Goal: Communication & Community: Share content

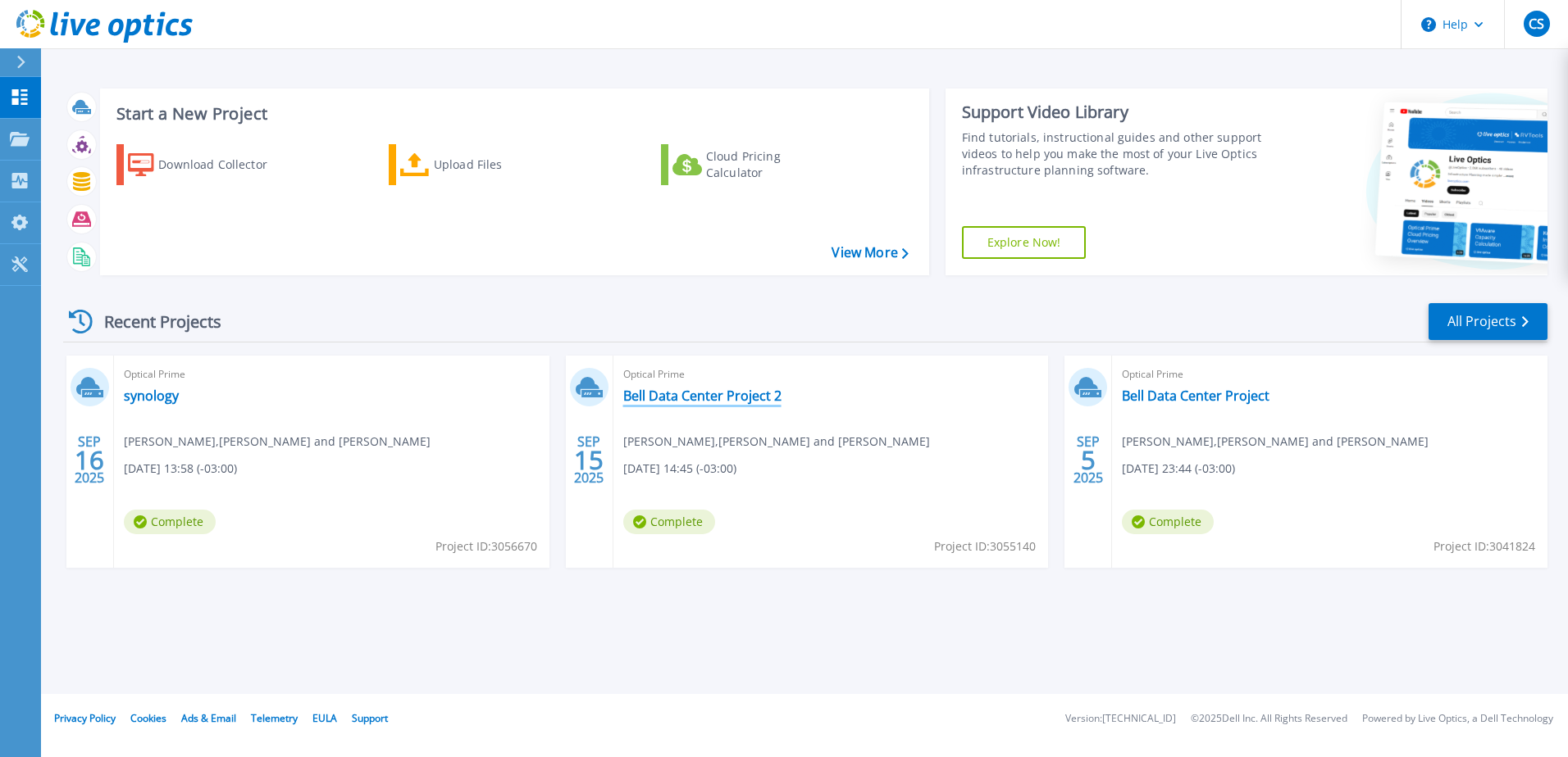
click at [696, 401] on link "Bell Data Center Project 2" at bounding box center [702, 395] width 158 height 17
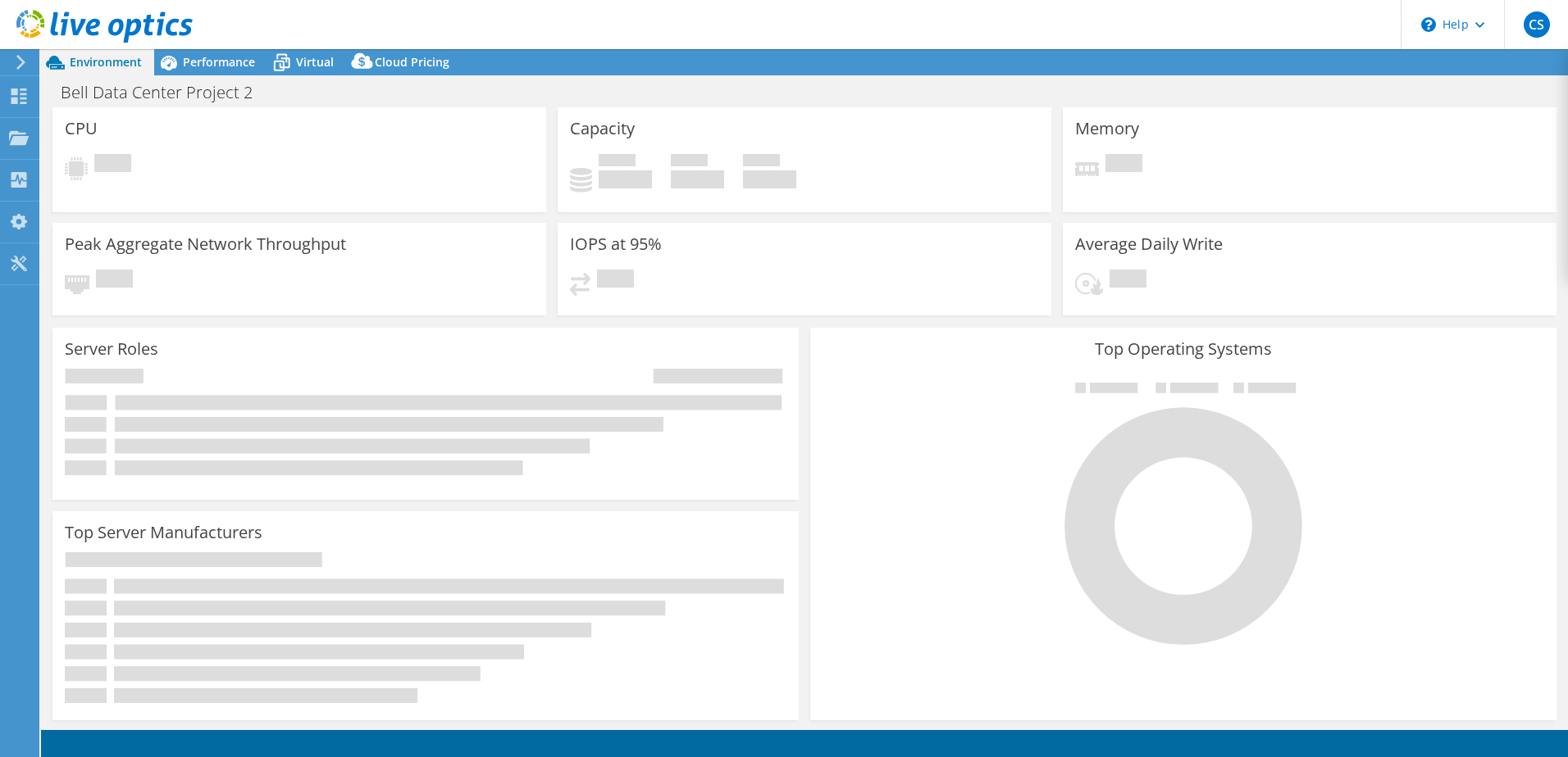
select select "USD"
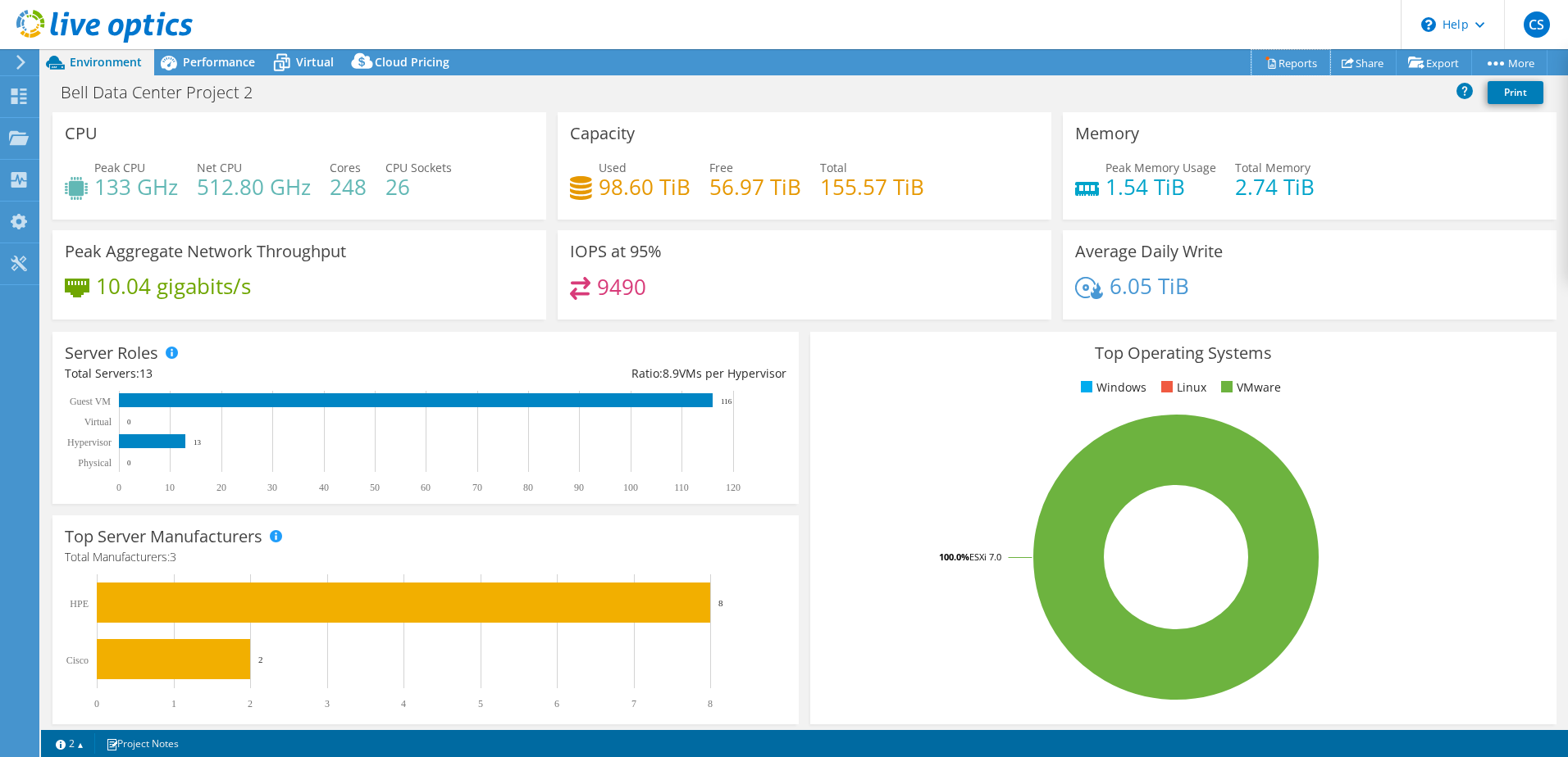
click at [1286, 65] on link "Reports" at bounding box center [1291, 63] width 79 height 26
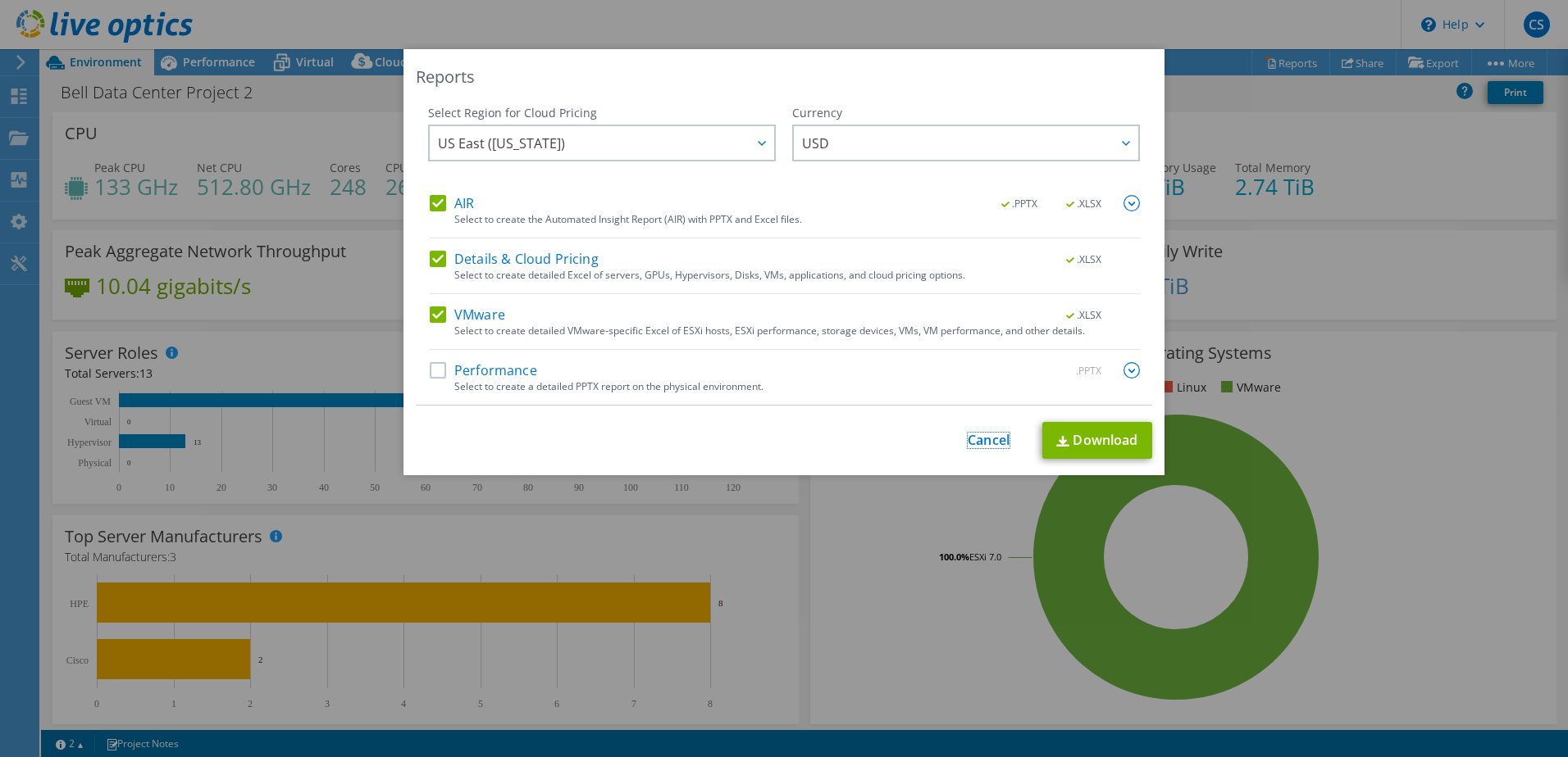
click at [985, 437] on link "Cancel" at bounding box center [989, 441] width 42 height 16
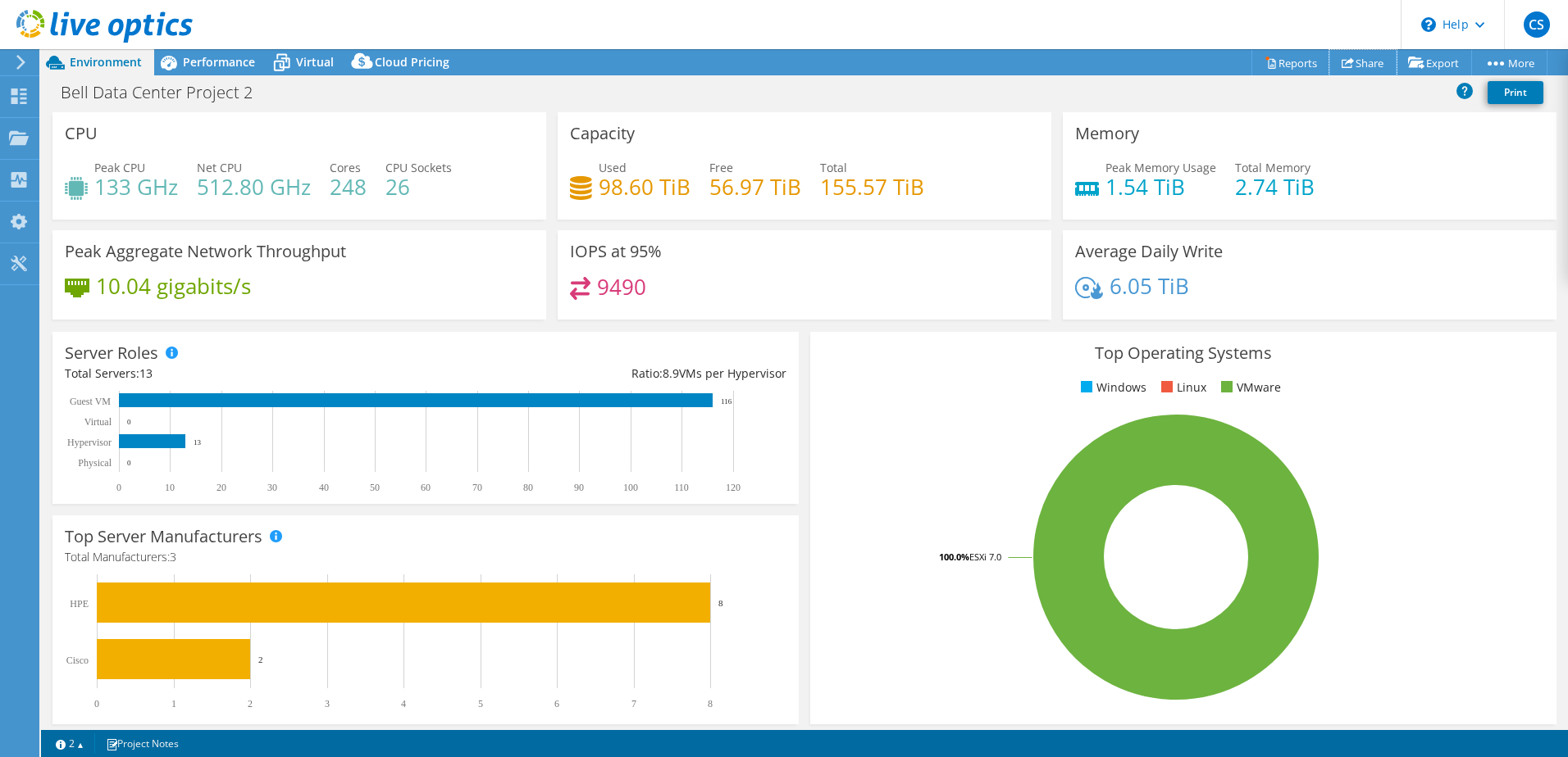
click at [1352, 65] on link "Share" at bounding box center [1362, 63] width 67 height 26
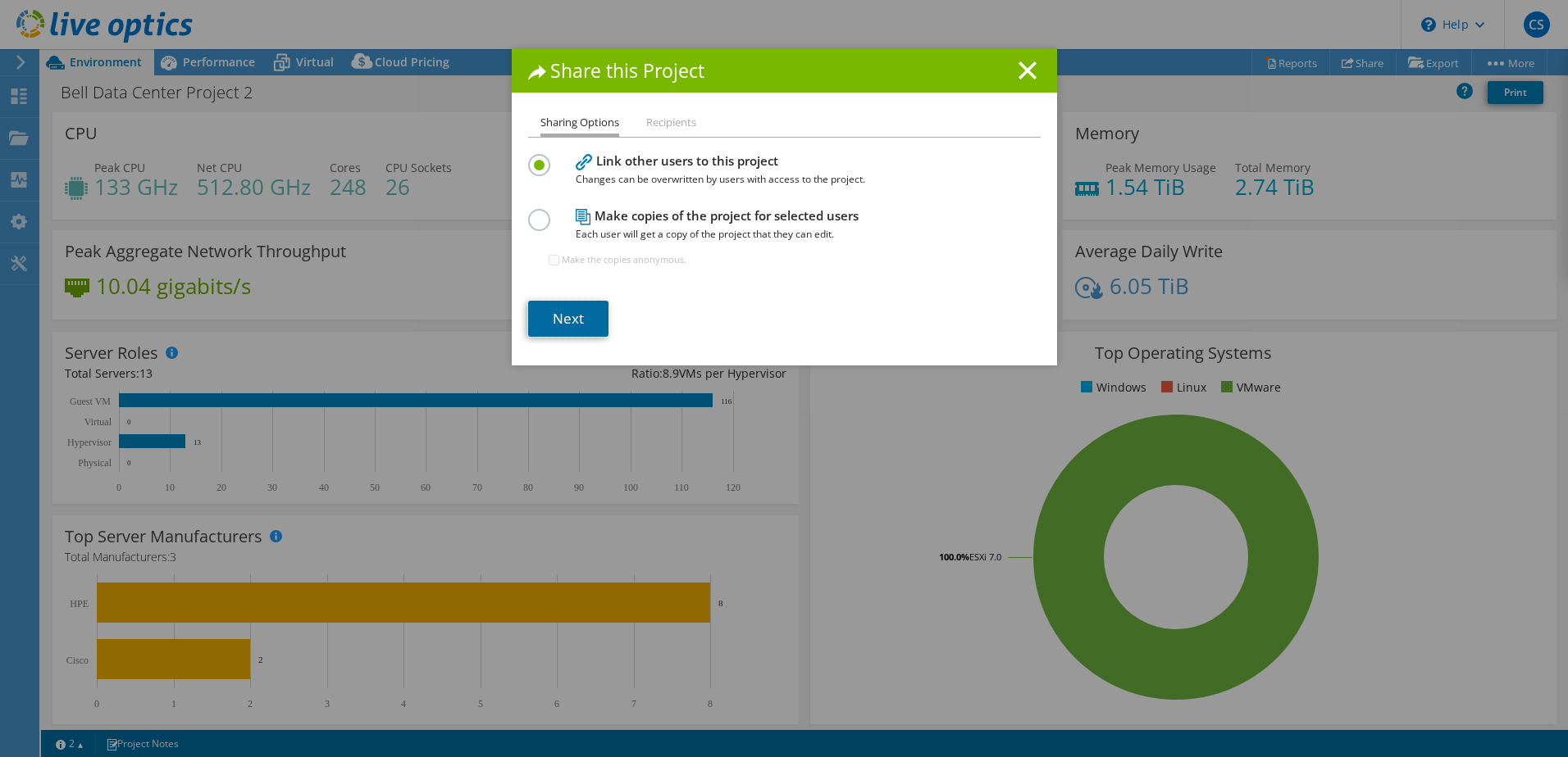
click at [574, 316] on link "Next" at bounding box center [567, 318] width 80 height 36
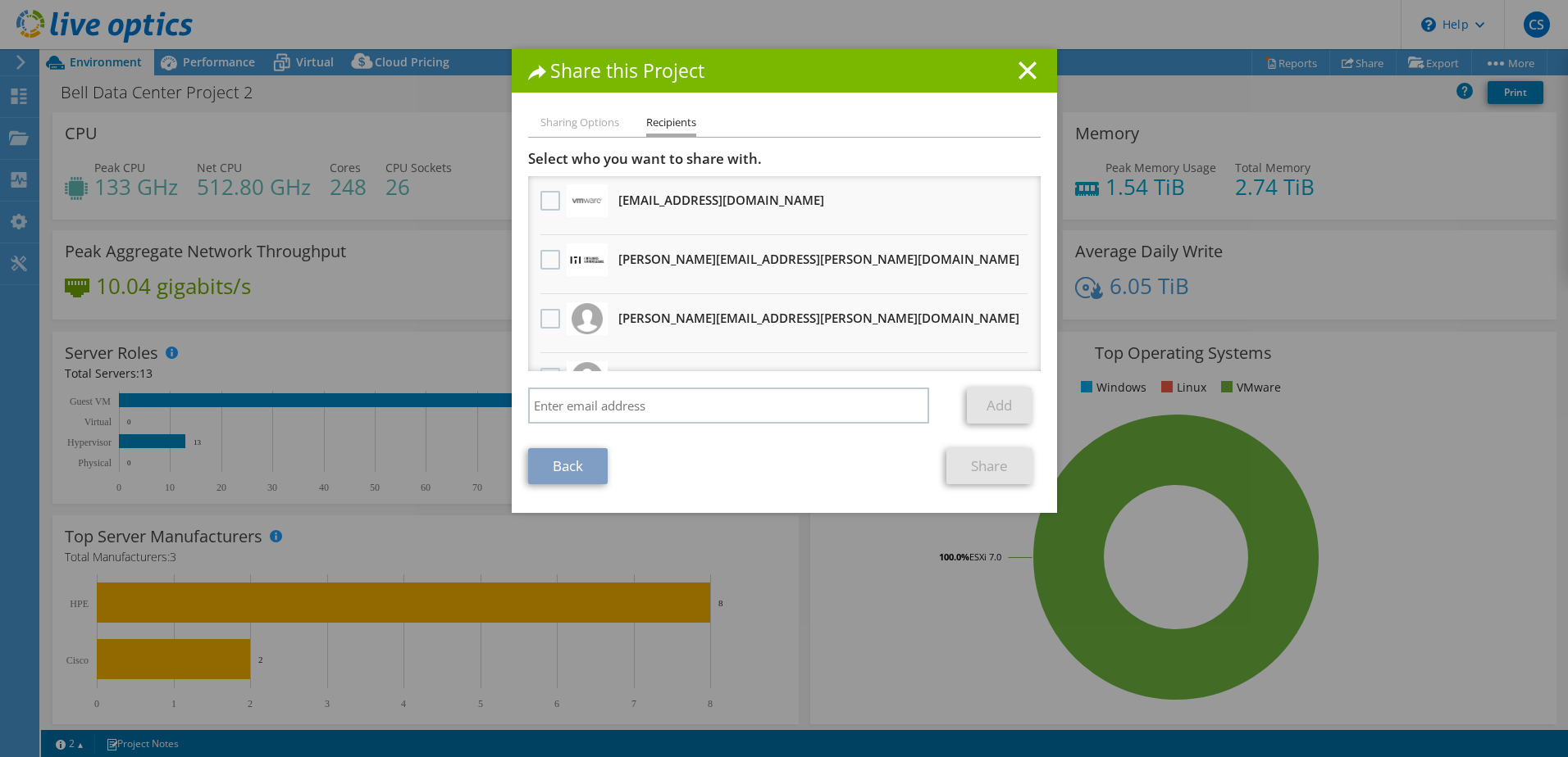
click at [551, 320] on label at bounding box center [553, 319] width 24 height 20
click at [0, 0] on input "checkbox" at bounding box center [0, 0] width 0 height 0
click at [585, 126] on li "Sharing Options" at bounding box center [580, 123] width 79 height 21
click at [1026, 73] on icon at bounding box center [1027, 70] width 18 height 18
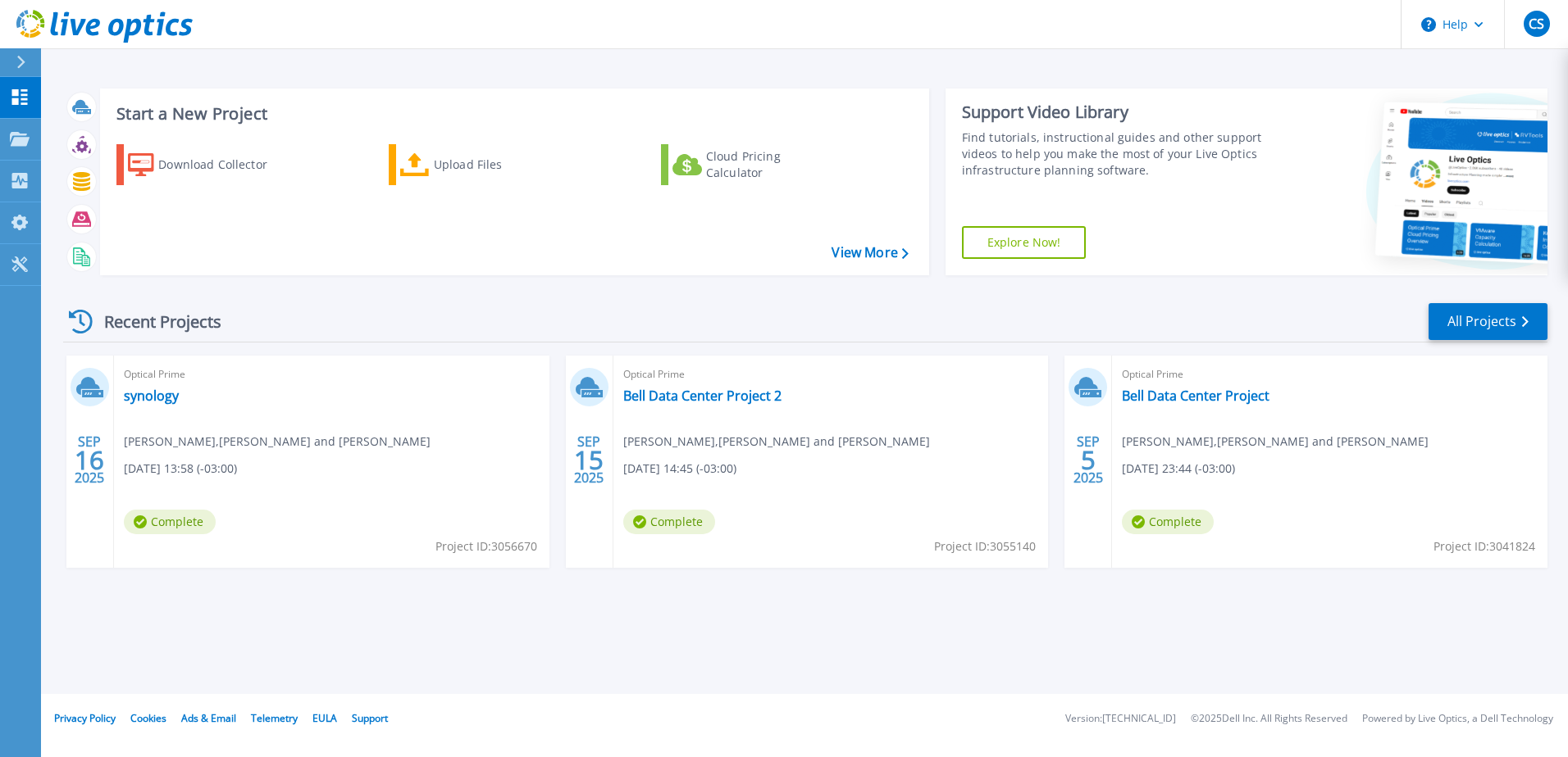
click at [1208, 381] on span "Optical Prime" at bounding box center [1330, 375] width 415 height 18
click at [1208, 388] on link "Bell Data Center Project" at bounding box center [1195, 395] width 147 height 17
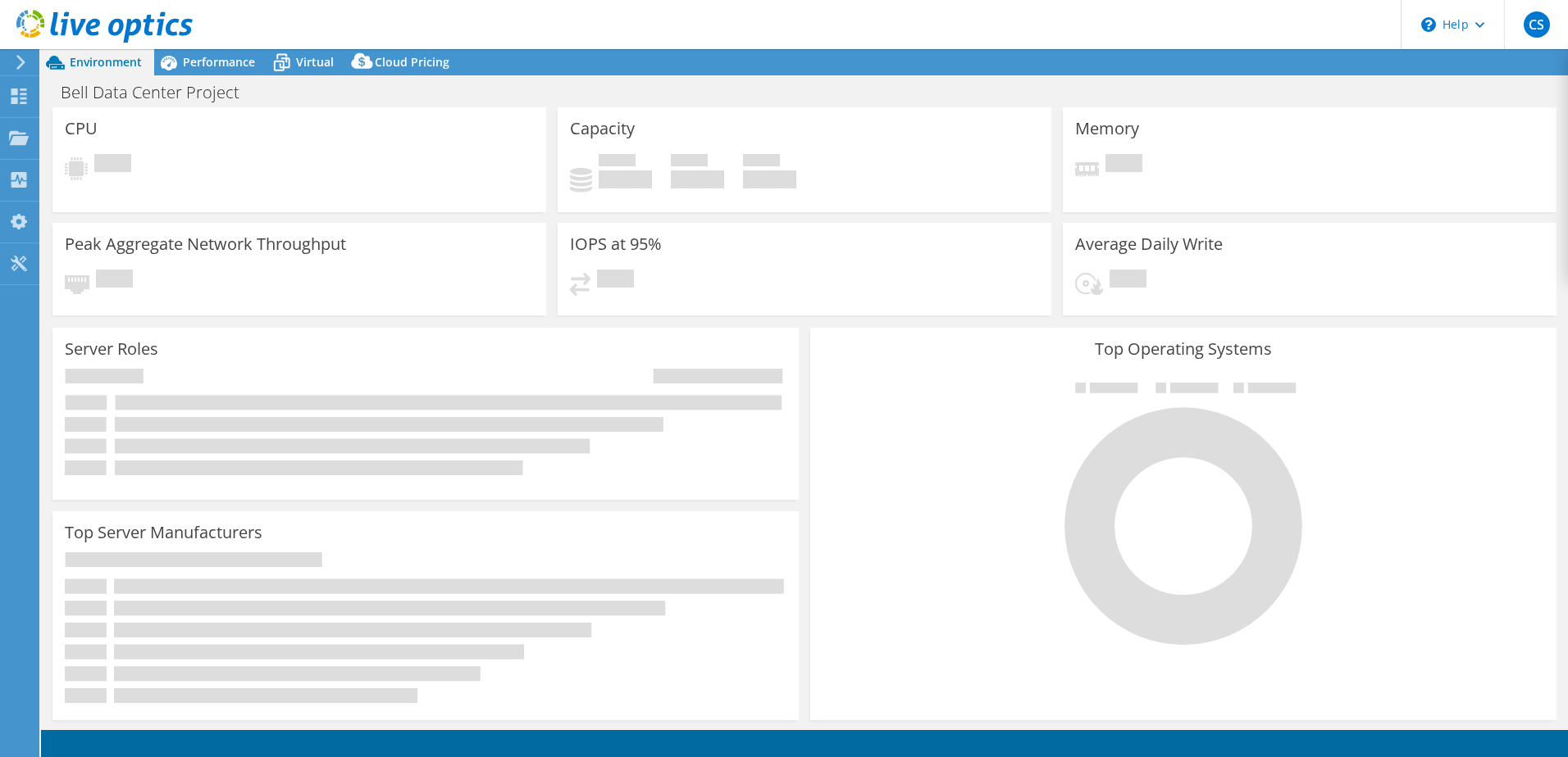
select select "USD"
select select "Canada"
select select "CAD"
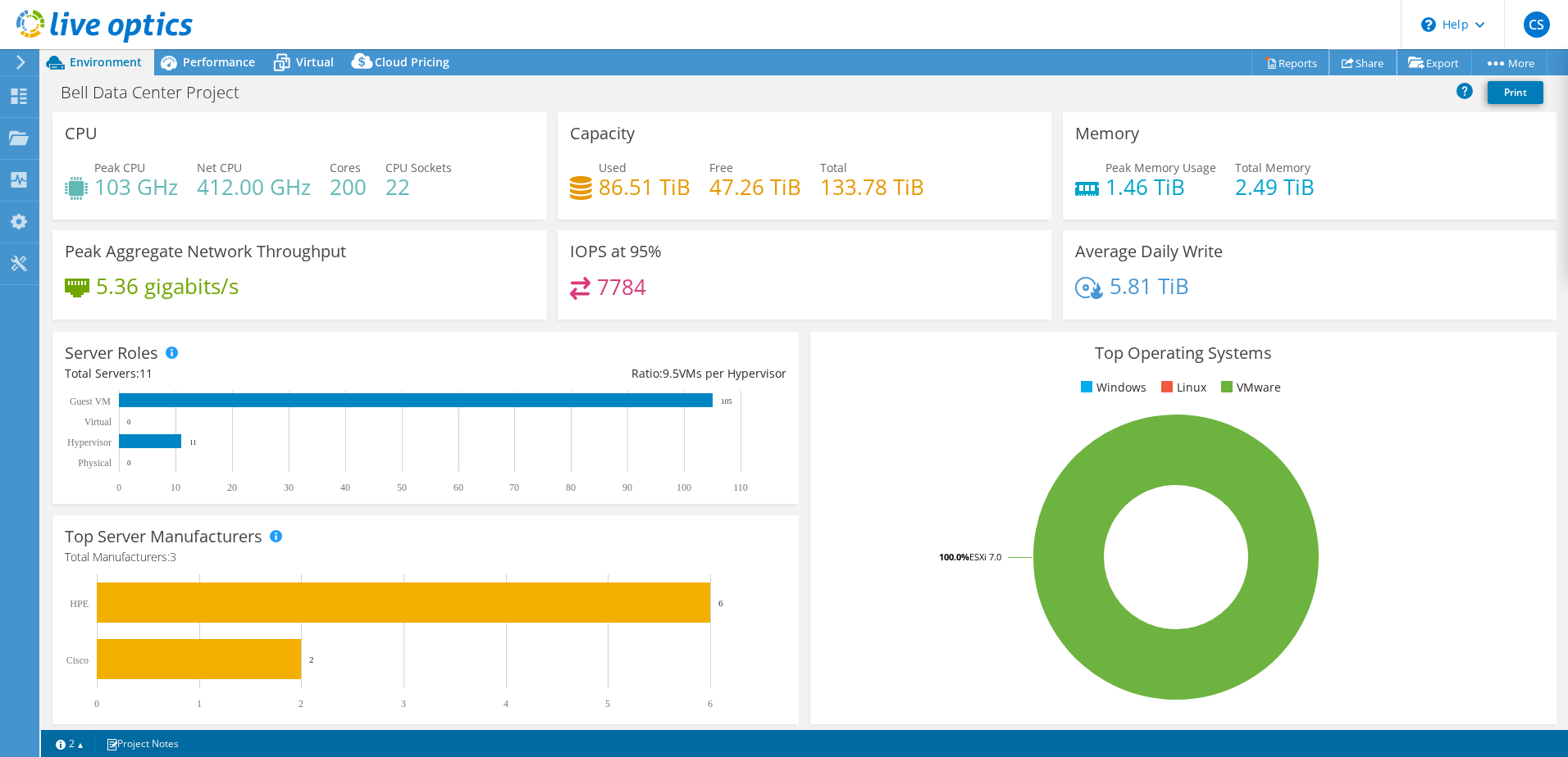
click at [1351, 55] on link "Share" at bounding box center [1362, 63] width 67 height 26
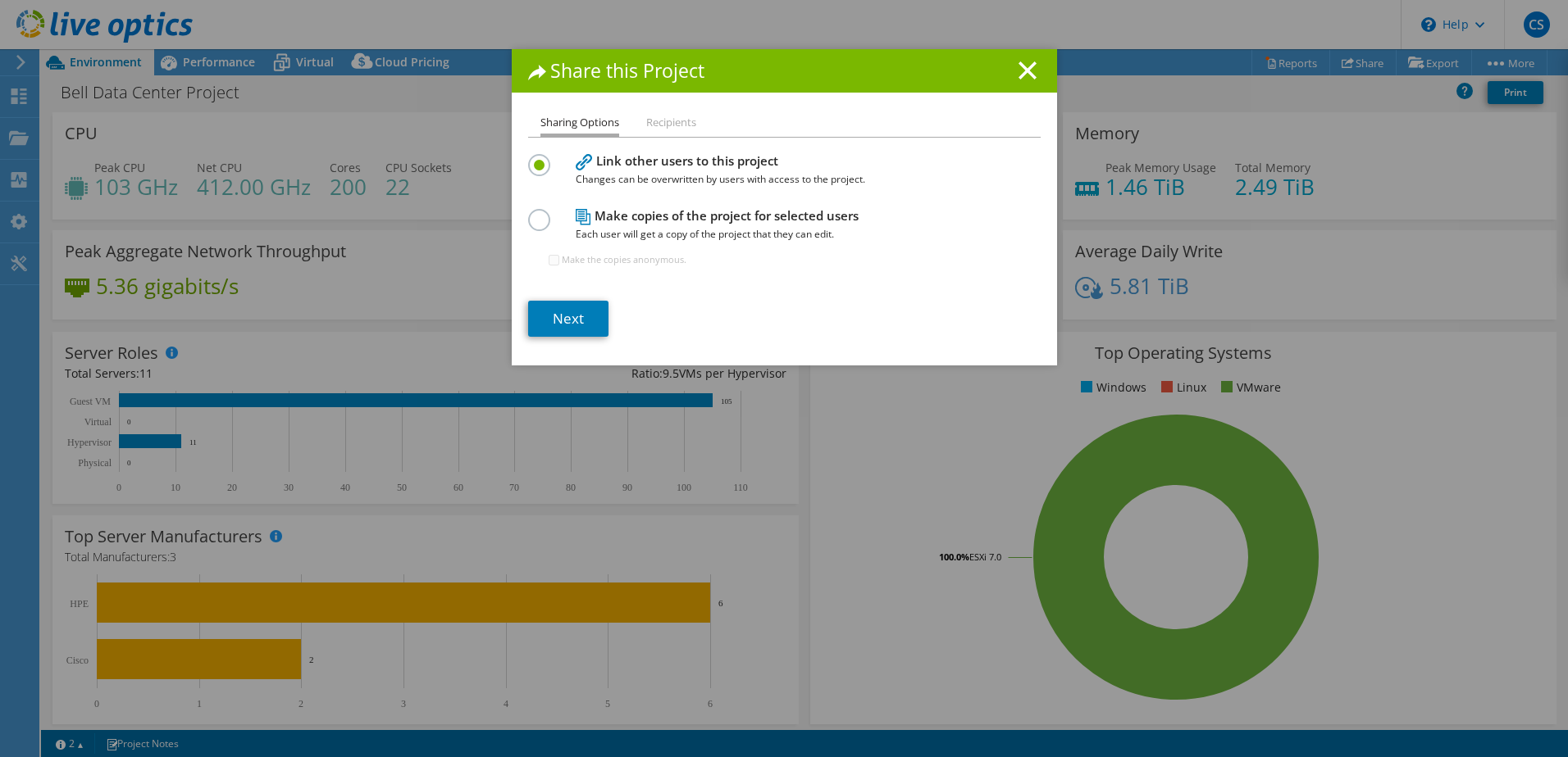
click at [672, 122] on li "Recipients" at bounding box center [671, 123] width 50 height 21
click at [551, 311] on link "Next" at bounding box center [567, 318] width 80 height 36
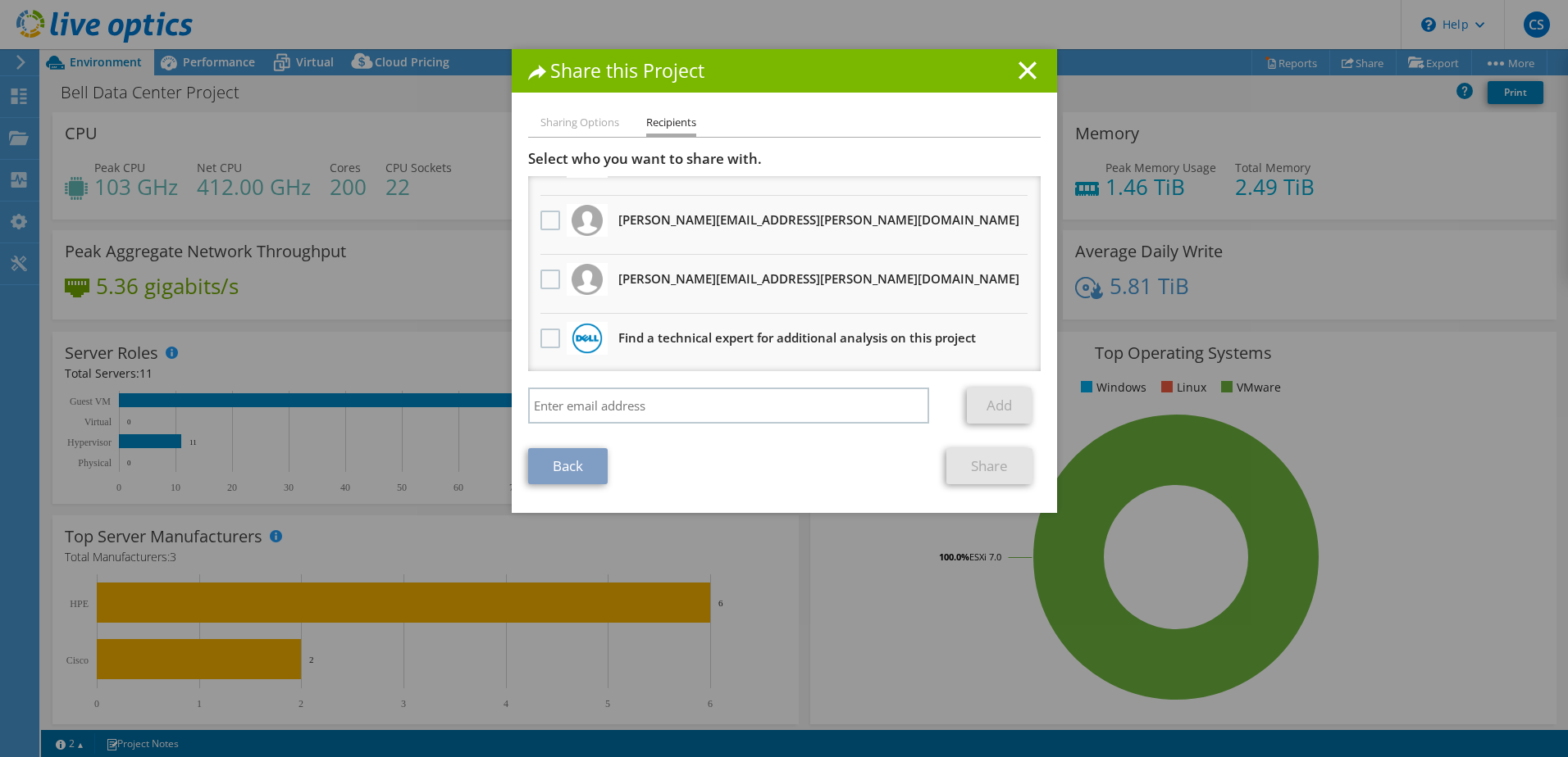
scroll to position [100, 0]
click at [1029, 71] on icon at bounding box center [1027, 70] width 18 height 18
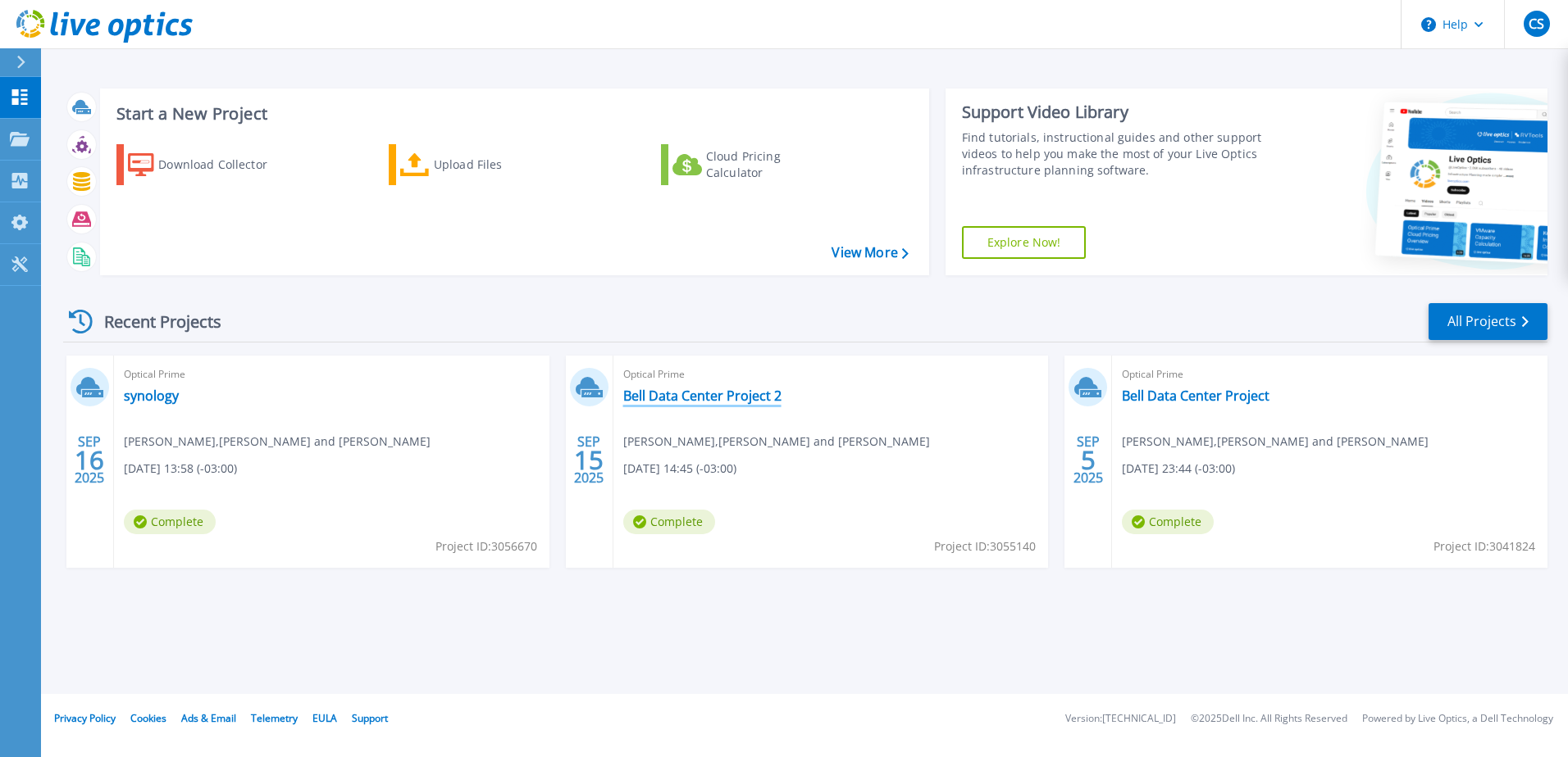
click at [738, 392] on link "Bell Data Center Project 2" at bounding box center [702, 395] width 158 height 17
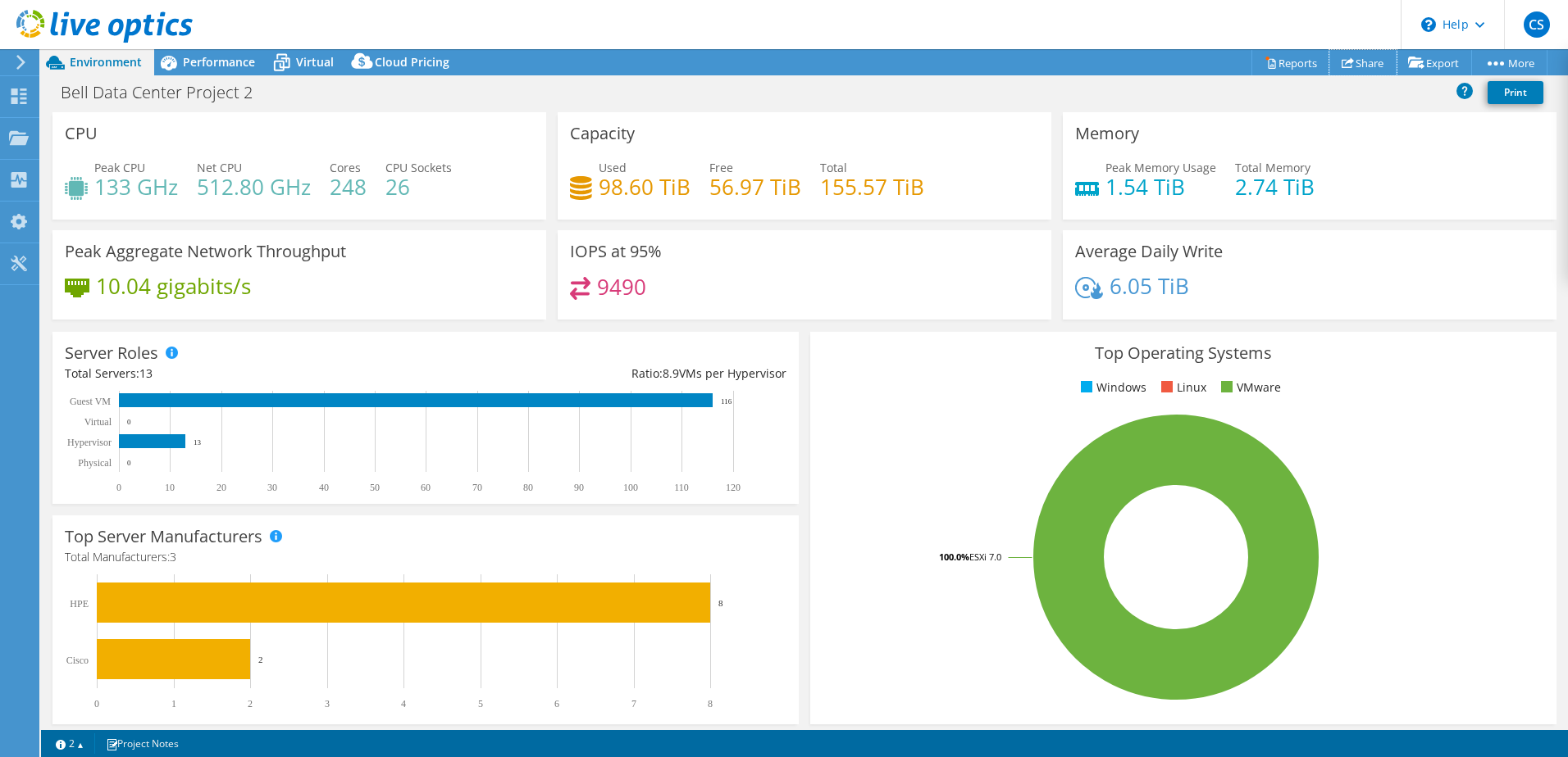
click at [1351, 60] on link "Share" at bounding box center [1362, 63] width 67 height 26
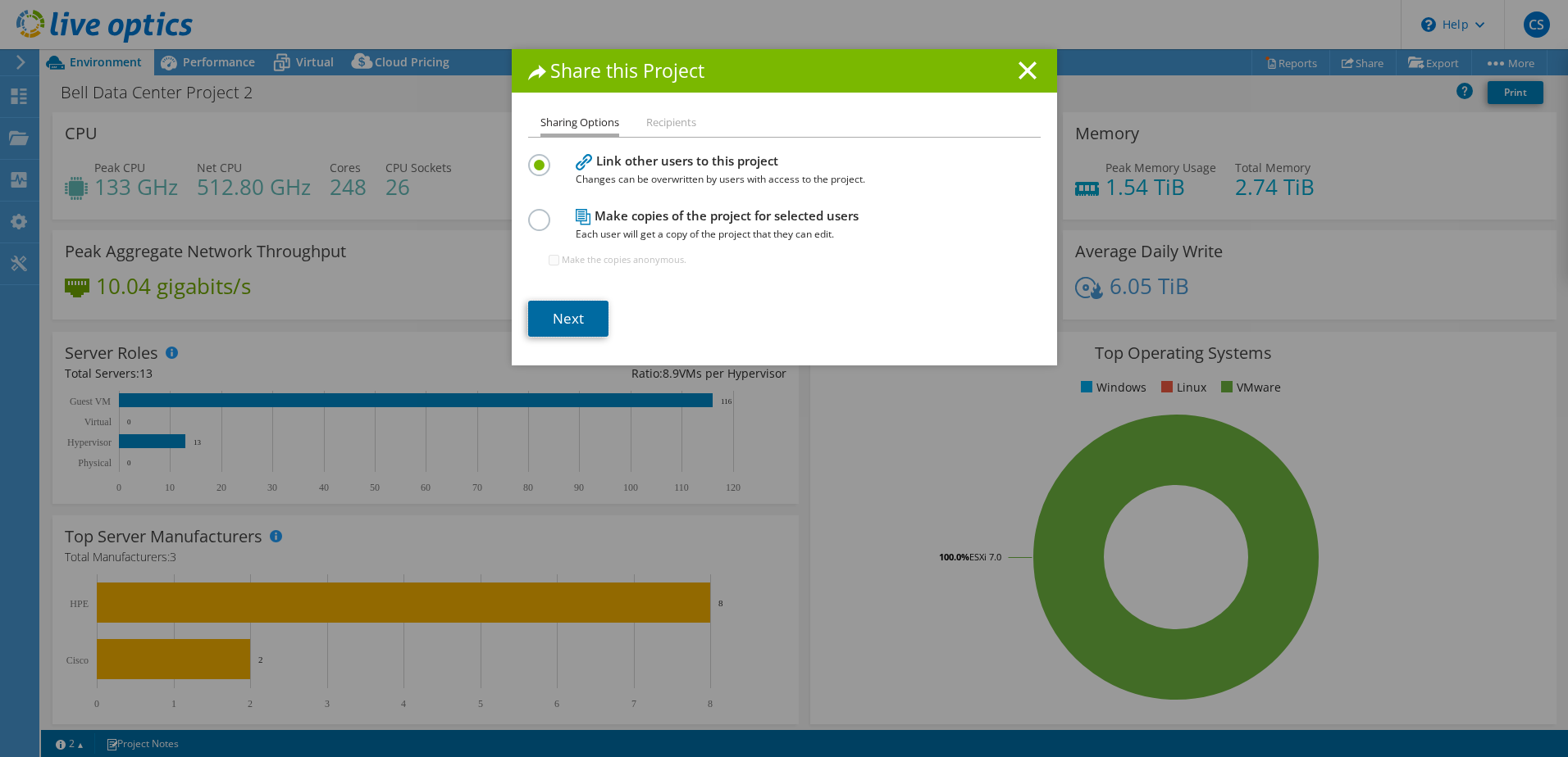
click at [566, 313] on link "Next" at bounding box center [567, 318] width 80 height 36
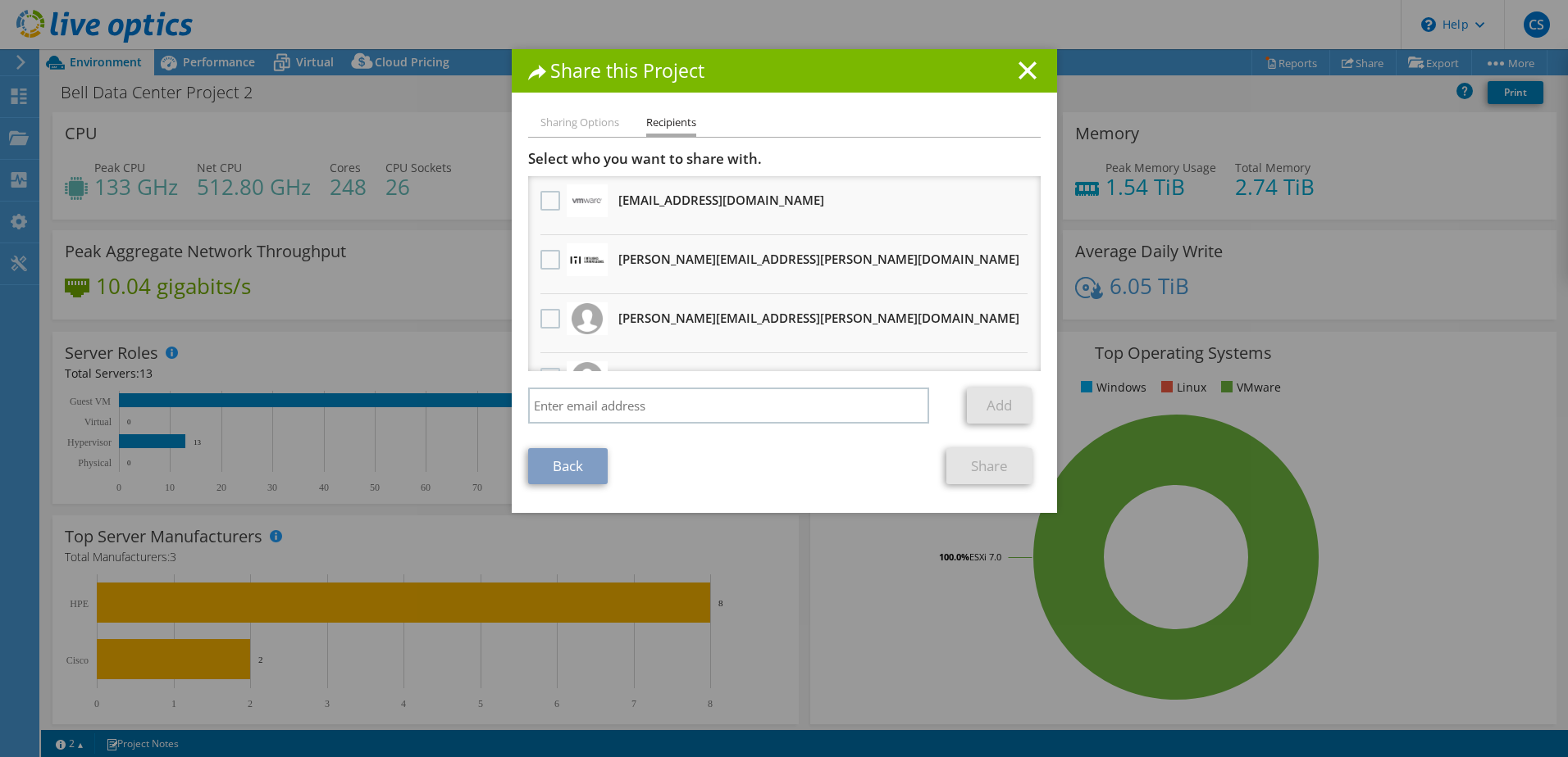
click at [541, 259] on label at bounding box center [553, 260] width 24 height 20
click at [0, 0] on input "checkbox" at bounding box center [0, 0] width 0 height 0
click at [546, 319] on label at bounding box center [553, 319] width 24 height 20
click at [0, 0] on input "checkbox" at bounding box center [0, 0] width 0 height 0
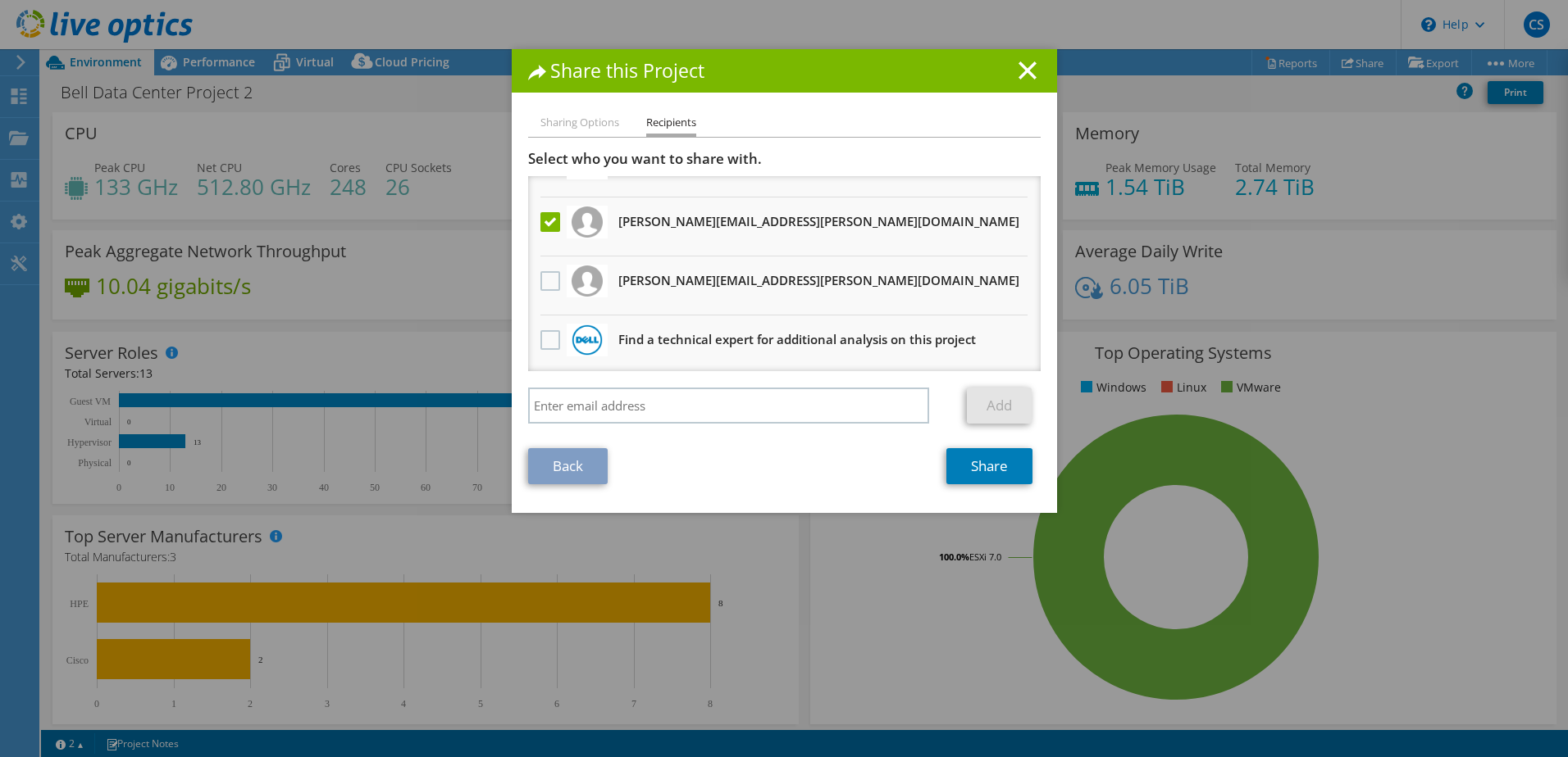
scroll to position [100, 0]
click at [548, 284] on label at bounding box center [553, 278] width 24 height 20
click at [0, 0] on input "checkbox" at bounding box center [0, 0] width 0 height 0
click at [985, 470] on link "Share" at bounding box center [989, 466] width 86 height 36
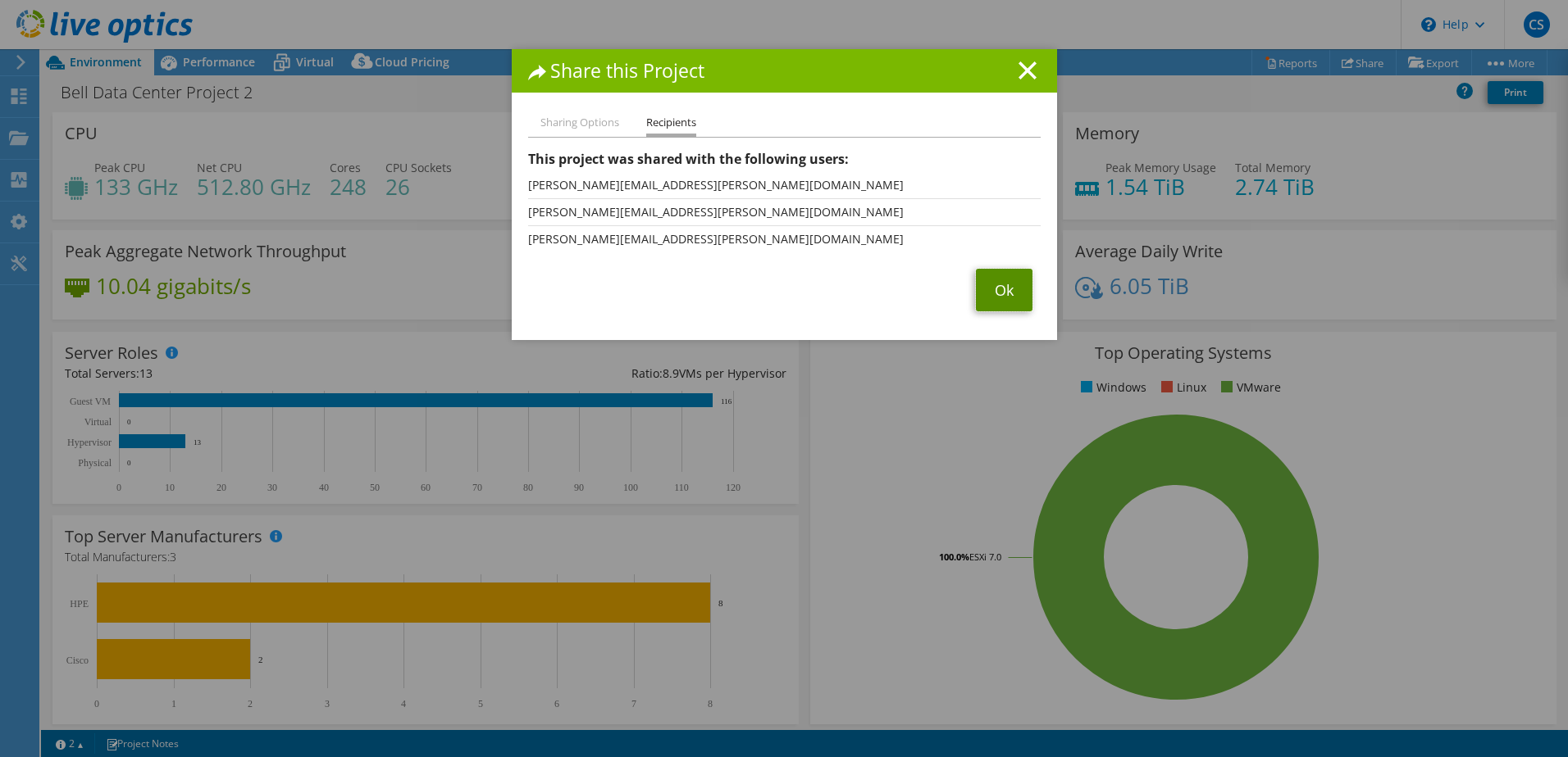
click at [1000, 286] on link "Ok" at bounding box center [1003, 290] width 56 height 42
